Goal: Find specific page/section: Find specific page/section

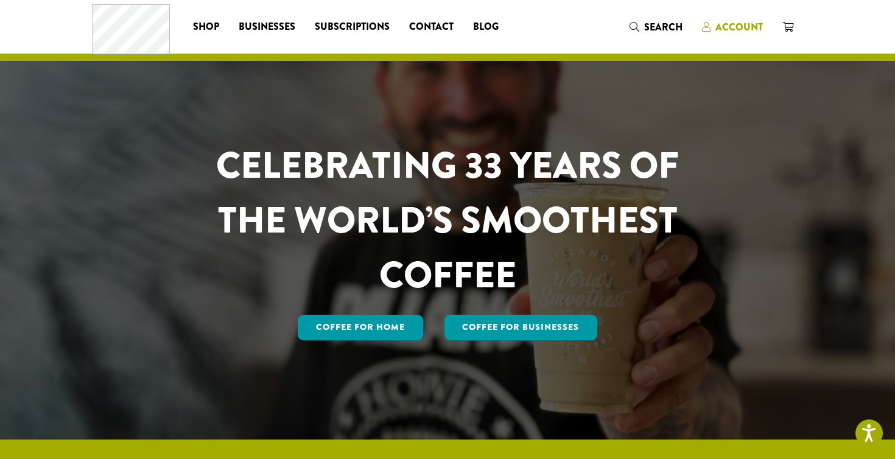
click at [745, 30] on span "Account" at bounding box center [738, 27] width 47 height 14
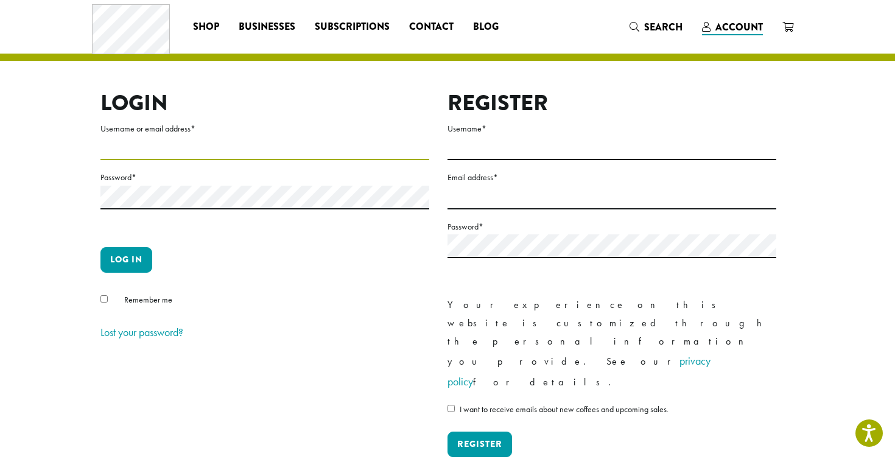
type input "**********"
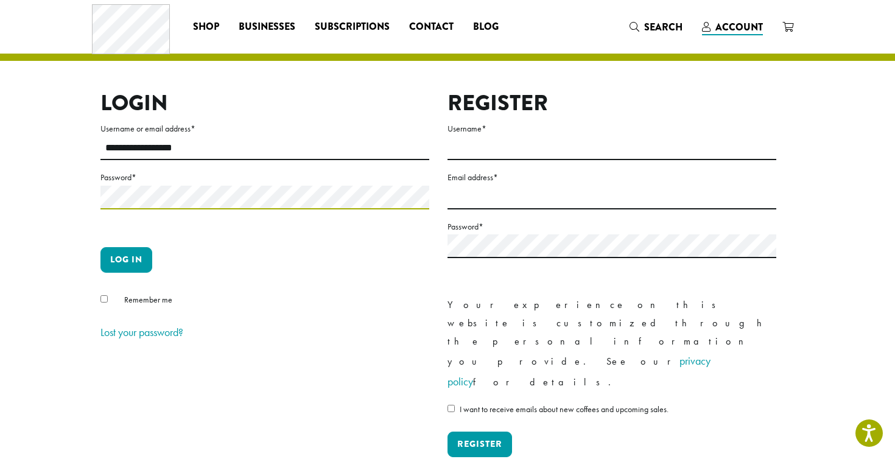
click at [126, 259] on button "Log in" at bounding box center [126, 260] width 52 height 26
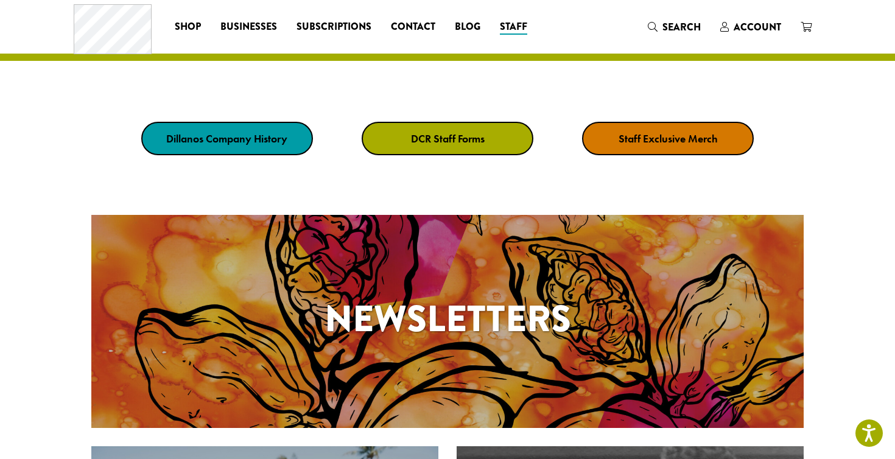
click at [497, 120] on div "Dillanos Company History DCR Staff Forms Staff Exclusive Merch" at bounding box center [447, 138] width 895 height 94
click at [480, 138] on strong "DCR Staff Forms" at bounding box center [448, 139] width 74 height 14
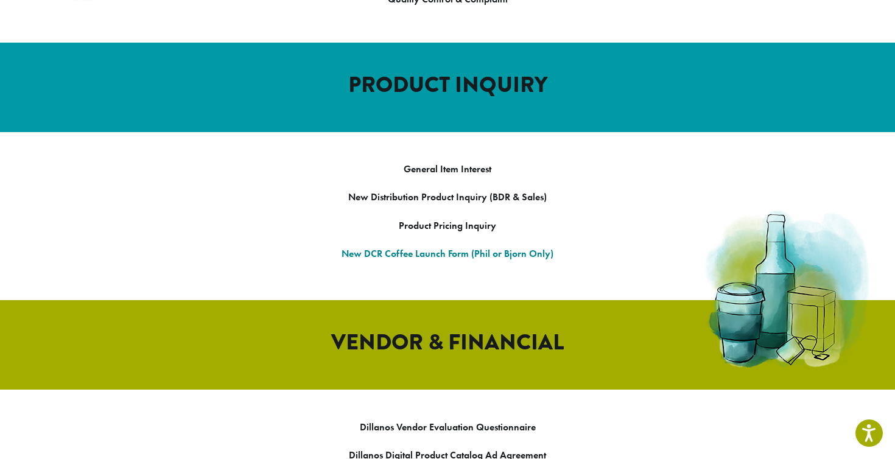
scroll to position [1196, 0]
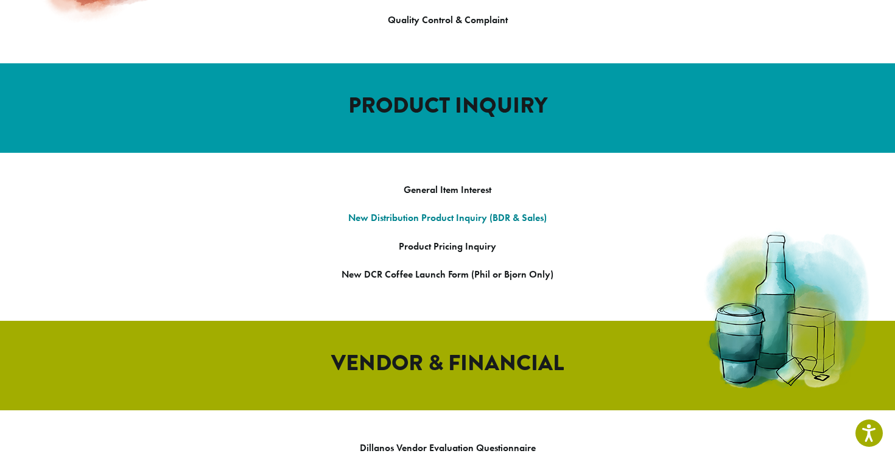
click at [459, 211] on strong "New Distribution Product Inquiry (BDR & Sales)" at bounding box center [447, 217] width 199 height 13
